Goal: Obtain resource: Download file/media

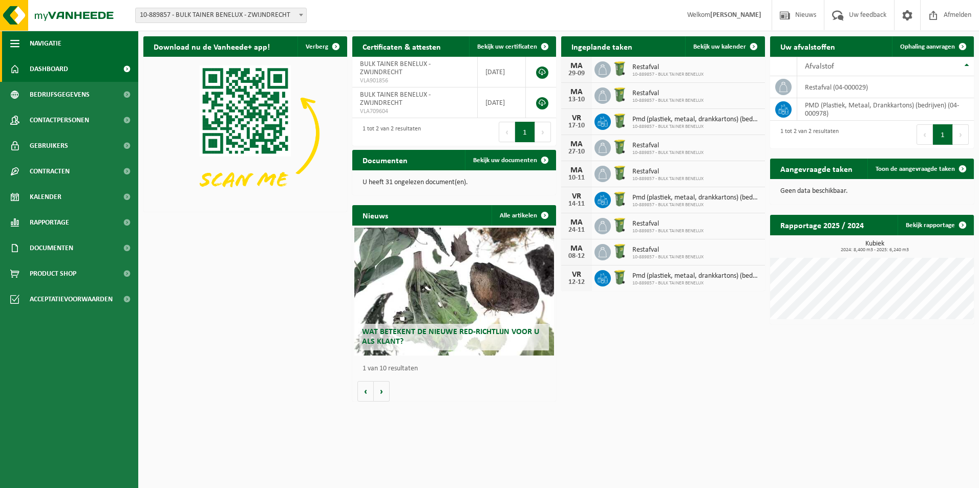
click at [21, 45] on button "Navigatie" at bounding box center [69, 44] width 138 height 26
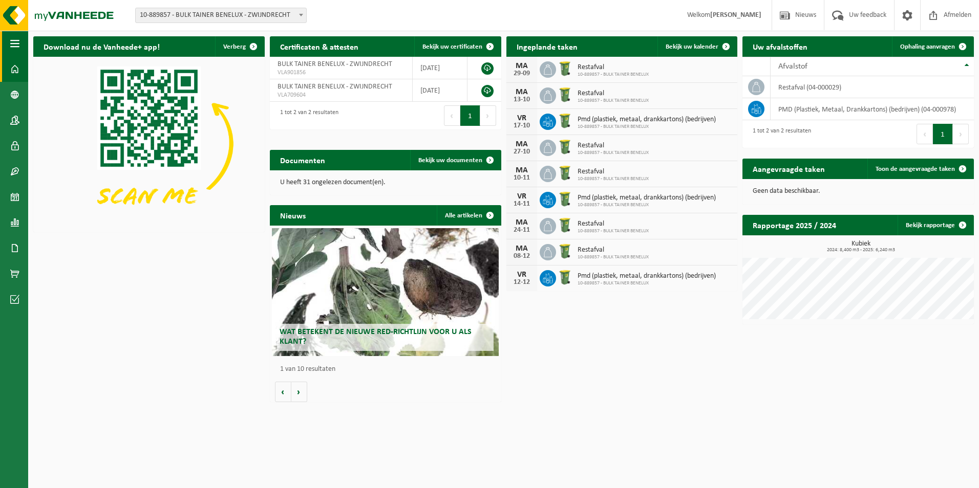
click at [17, 44] on span "button" at bounding box center [14, 44] width 9 height 26
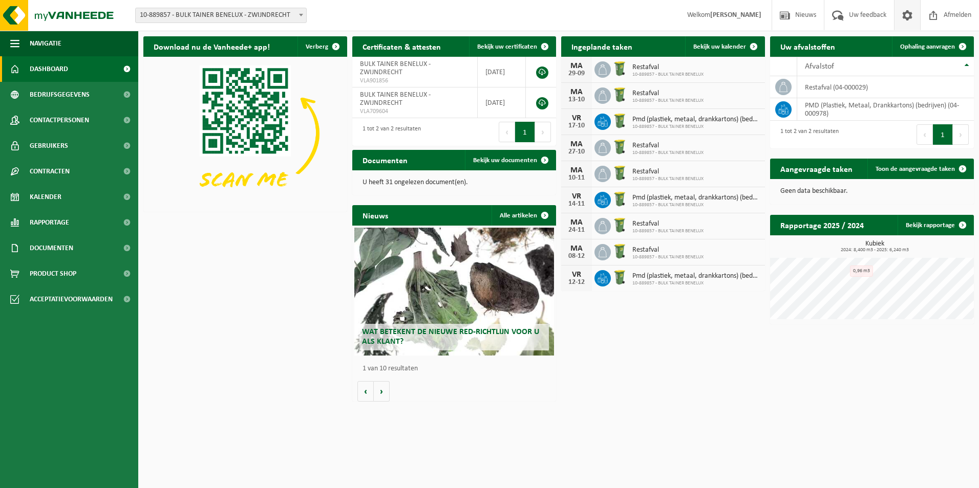
click at [903, 14] on span at bounding box center [907, 15] width 15 height 30
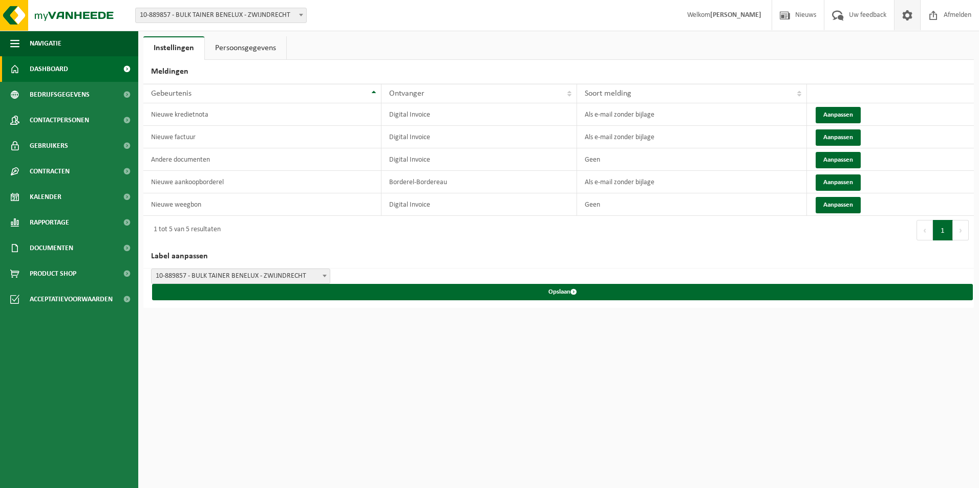
click at [45, 67] on span "Dashboard" at bounding box center [49, 69] width 38 height 26
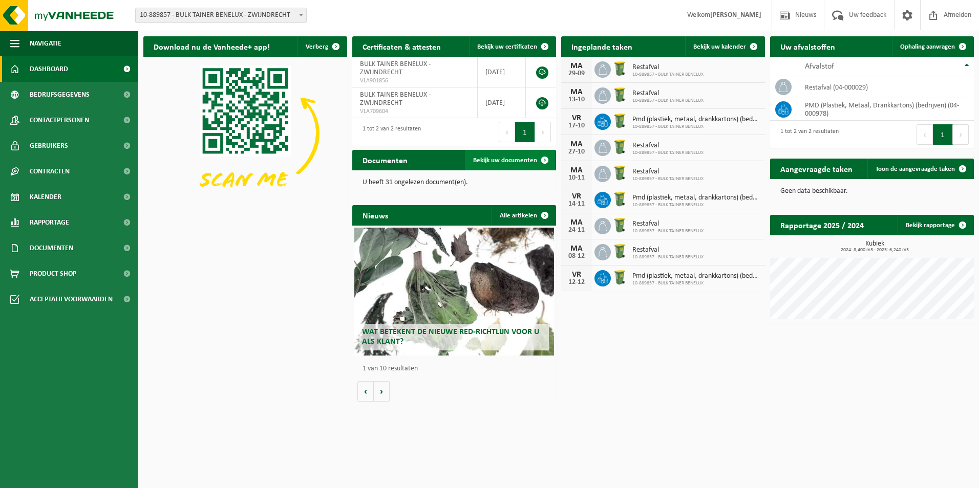
click at [482, 162] on span "Bekijk uw documenten" at bounding box center [505, 160] width 64 height 7
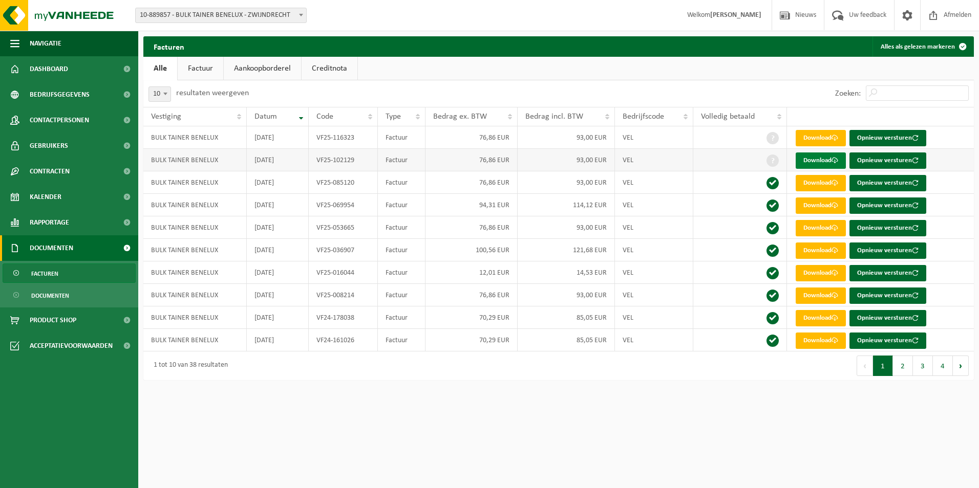
click at [835, 163] on span at bounding box center [835, 160] width 7 height 7
click at [819, 135] on link "Download" at bounding box center [821, 138] width 50 height 16
click at [952, 13] on span "Afmelden" at bounding box center [957, 15] width 33 height 30
